Goal: Task Accomplishment & Management: Manage account settings

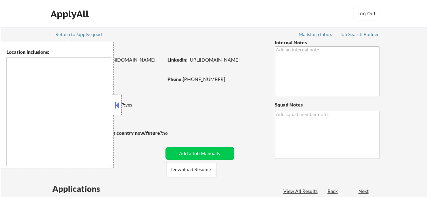
type textarea "[GEOGRAPHIC_DATA], [GEOGRAPHIC_DATA] [GEOGRAPHIC_DATA], [GEOGRAPHIC_DATA] [GEOG…"
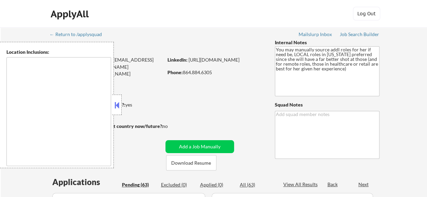
select select ""pending""
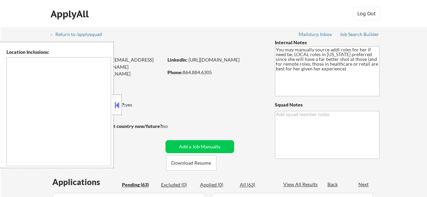
select select ""pending""
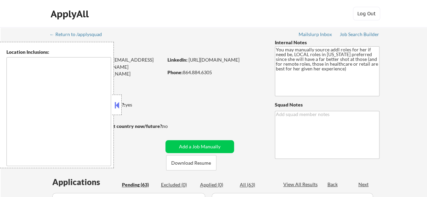
select select ""pending""
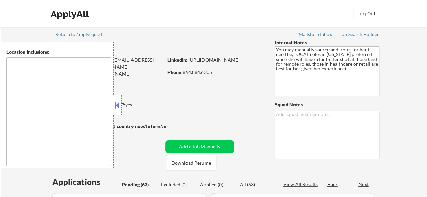
select select ""pending""
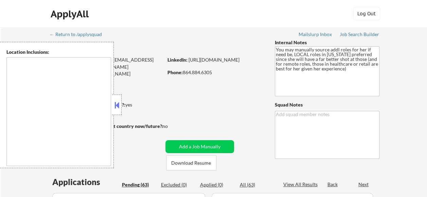
select select ""pending""
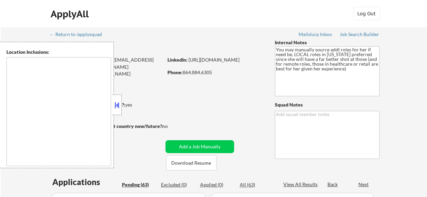
select select ""pending""
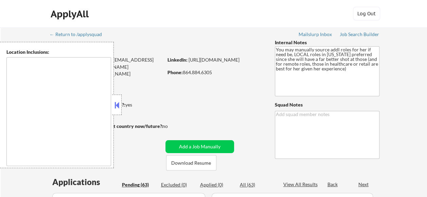
select select ""pending""
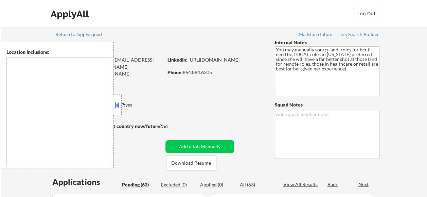
select select ""pending""
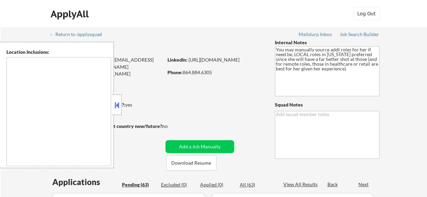
select select ""pending""
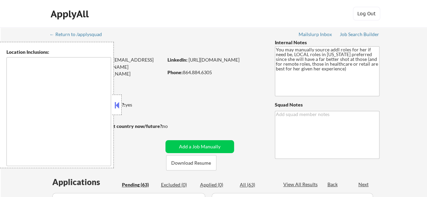
select select ""pending""
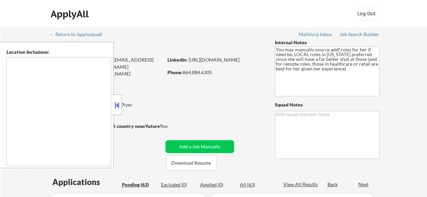
select select ""pending""
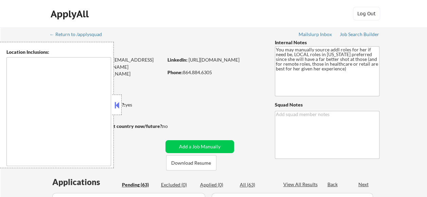
select select ""pending""
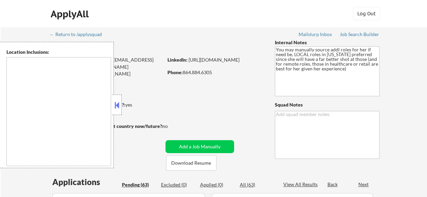
select select ""pending""
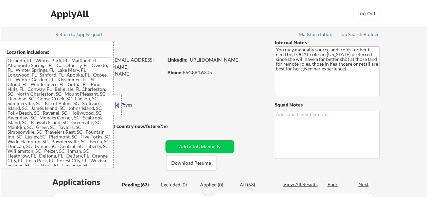
type textarea "[GEOGRAPHIC_DATA], [GEOGRAPHIC_DATA] [GEOGRAPHIC_DATA], [GEOGRAPHIC_DATA] [GEOG…"
